Goal: Find specific page/section: Find specific page/section

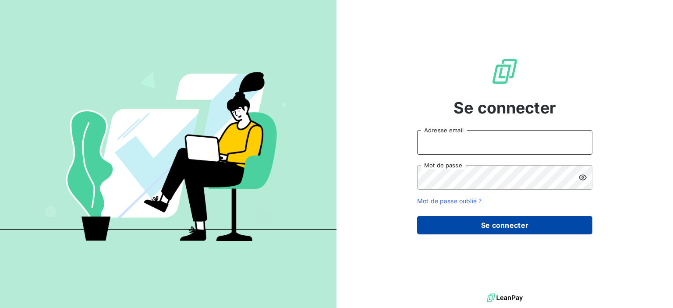
type input "[PERSON_NAME][EMAIL_ADDRESS][DOMAIN_NAME]"
click at [511, 231] on button "Se connecter" at bounding box center [504, 225] width 175 height 18
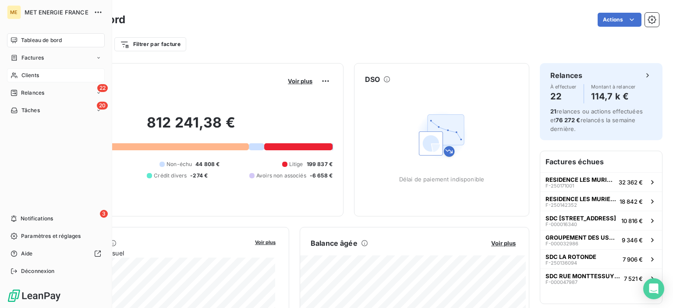
click at [27, 73] on span "Clients" at bounding box center [30, 75] width 18 height 8
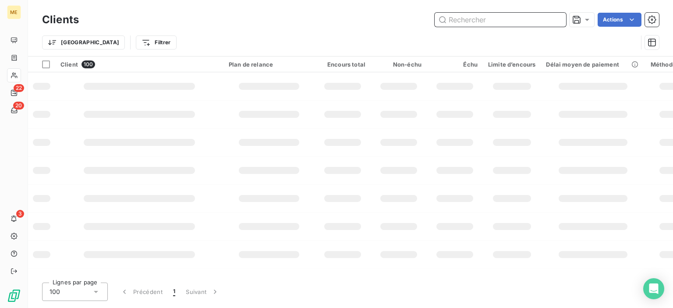
click at [474, 18] on input "text" at bounding box center [500, 20] width 131 height 14
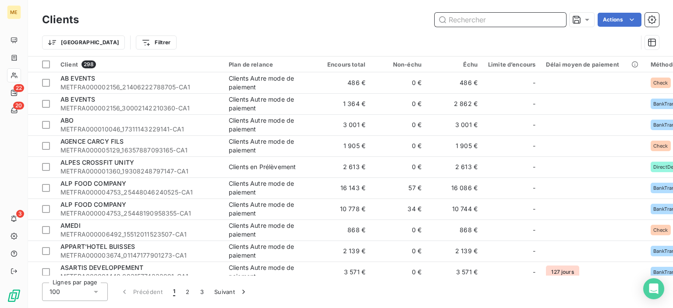
paste input "METFRA000004753"
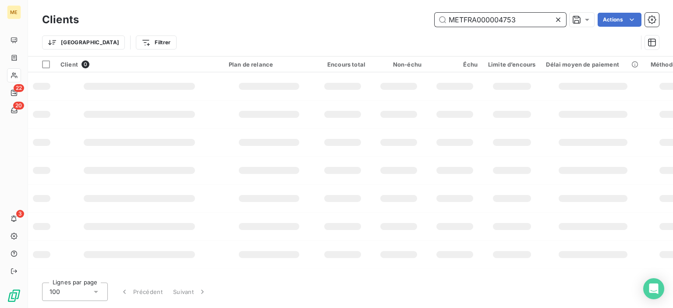
type input "METFRA000004753"
